Goal: Navigation & Orientation: Find specific page/section

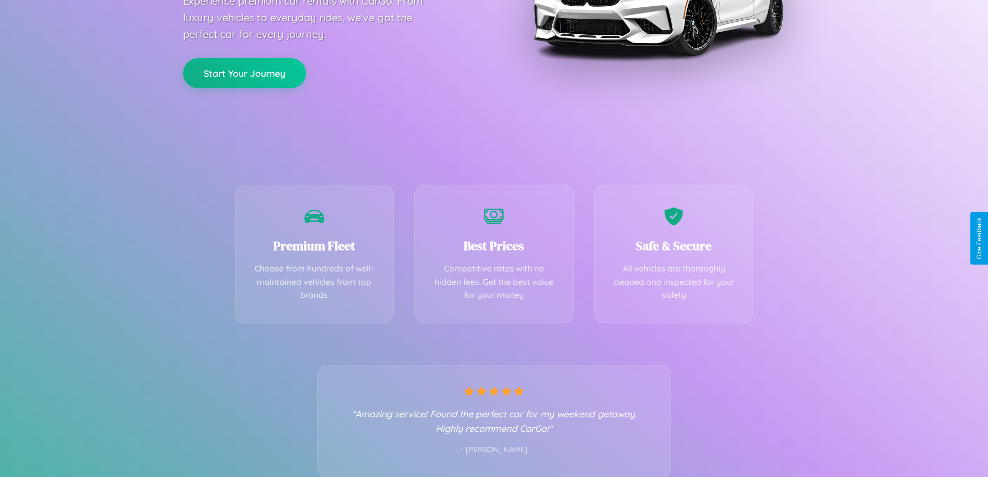
scroll to position [204, 0]
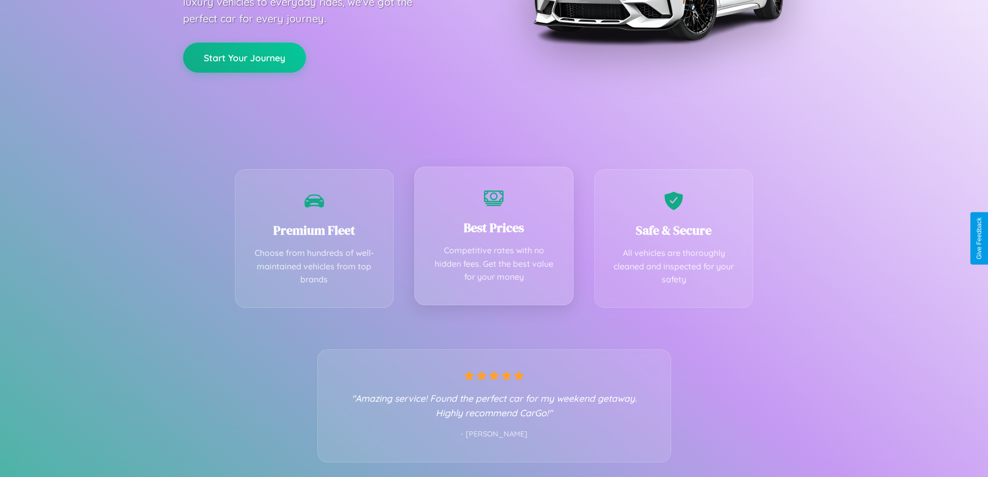
click at [494, 238] on div "Best Prices Competitive rates with no hidden fees. Get the best value for your …" at bounding box center [493, 235] width 159 height 138
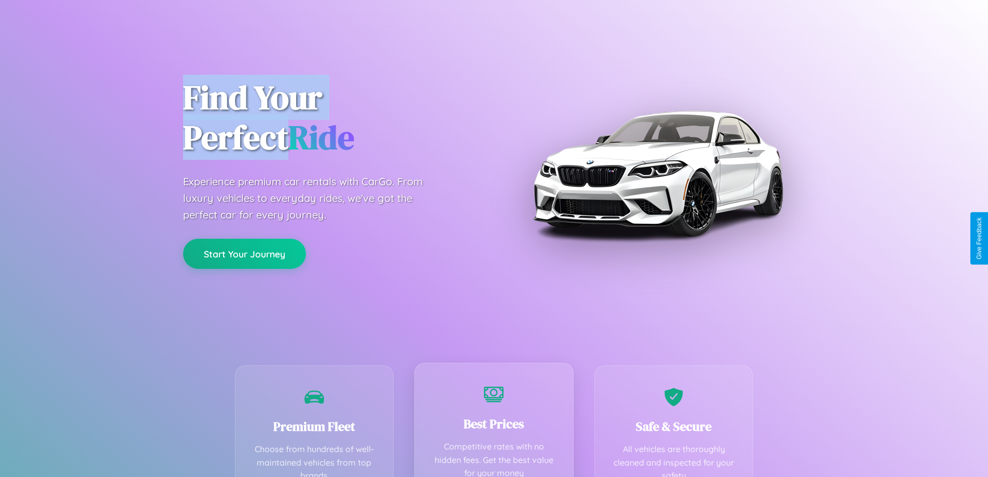
scroll to position [0, 0]
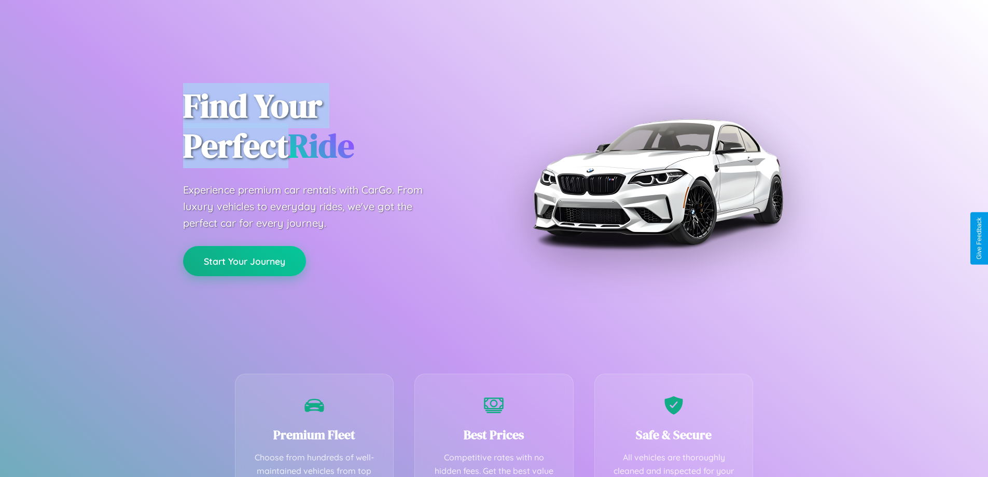
click at [244, 261] on button "Start Your Journey" at bounding box center [244, 261] width 123 height 30
click at [244, 260] on button "Start Your Journey" at bounding box center [244, 261] width 123 height 30
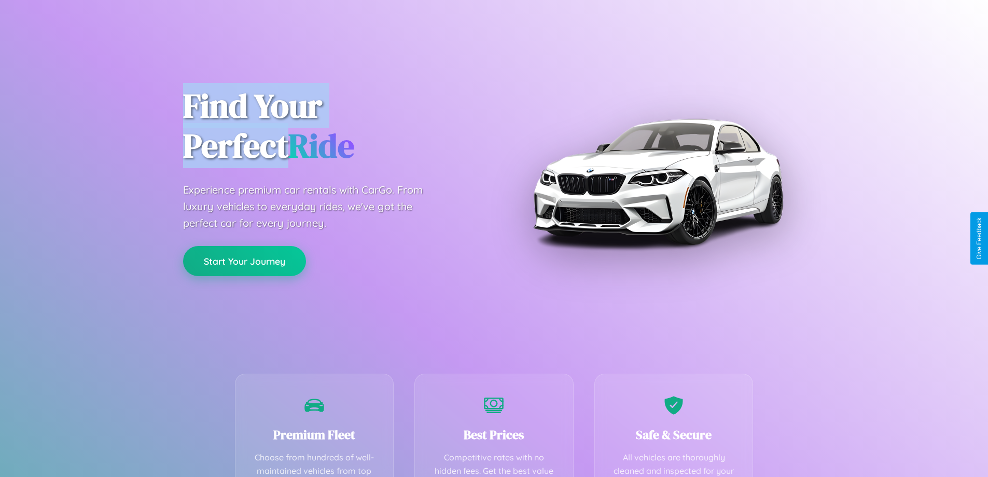
click at [244, 260] on button "Start Your Journey" at bounding box center [244, 261] width 123 height 30
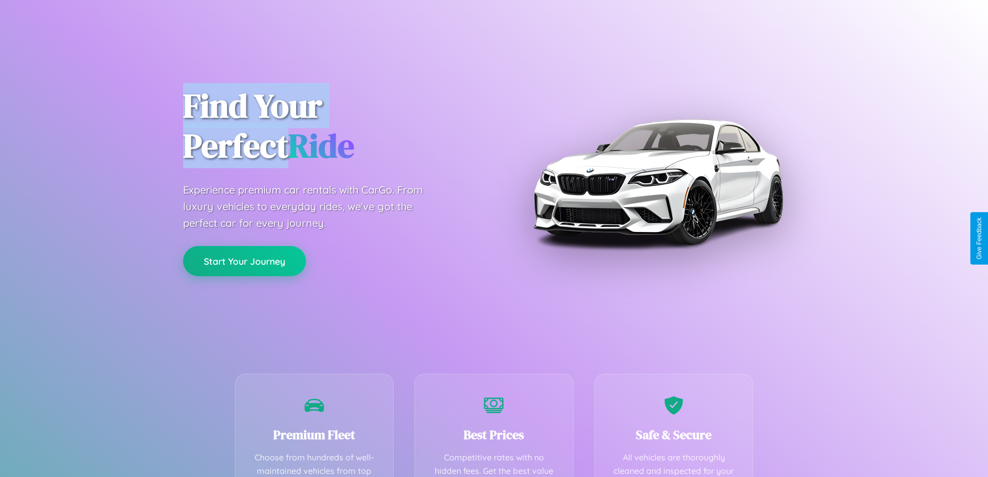
click at [244, 260] on button "Start Your Journey" at bounding box center [244, 261] width 123 height 30
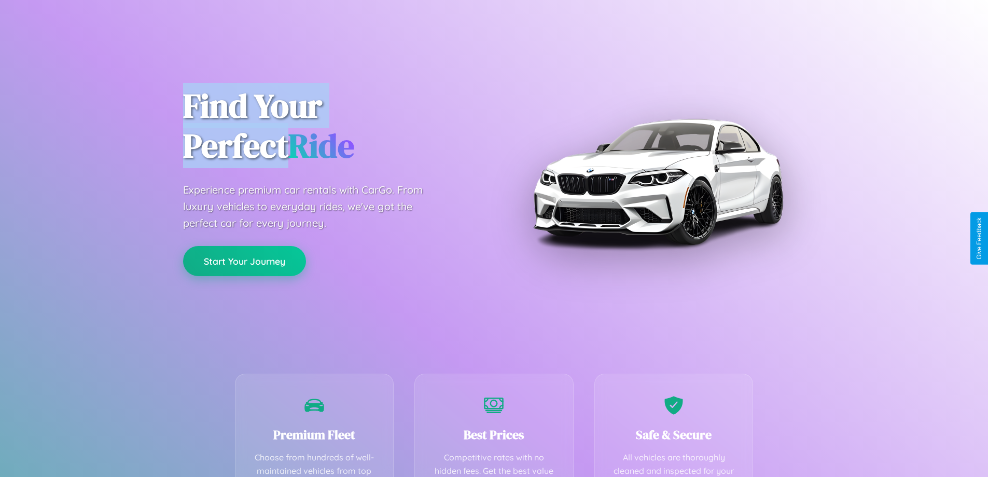
click at [244, 260] on button "Start Your Journey" at bounding box center [244, 261] width 123 height 30
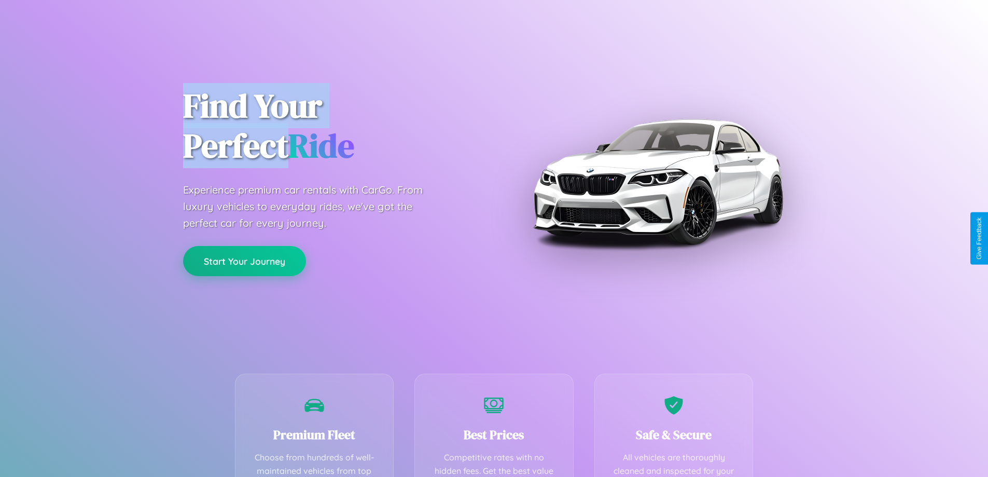
click at [244, 260] on button "Start Your Journey" at bounding box center [244, 261] width 123 height 30
